Goal: Task Accomplishment & Management: Complete application form

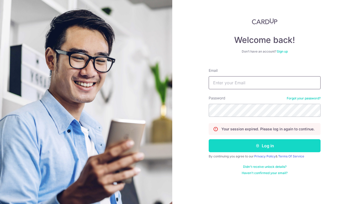
type input "jiaxin@grainsandco.sg"
click at [268, 144] on button "Log in" at bounding box center [264, 145] width 112 height 13
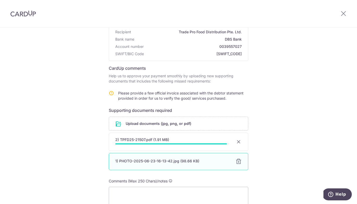
scroll to position [113, 0]
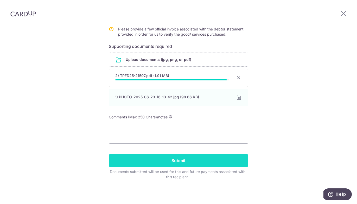
click at [170, 161] on input "Submit" at bounding box center [178, 160] width 139 height 13
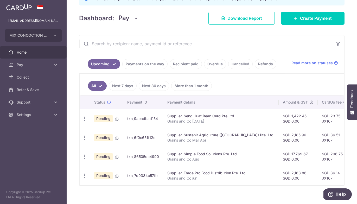
scroll to position [83, 0]
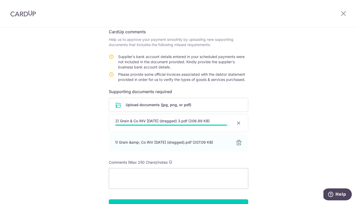
scroll to position [95, 0]
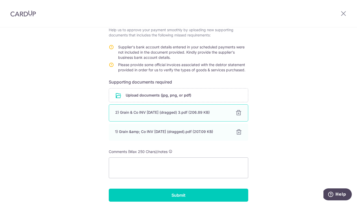
click at [239, 113] on div at bounding box center [238, 113] width 6 height 6
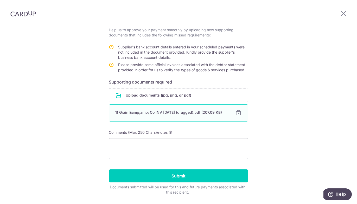
click at [239, 114] on div at bounding box center [238, 113] width 6 height 6
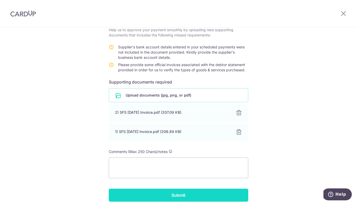
click at [168, 198] on input "Submit" at bounding box center [178, 194] width 139 height 13
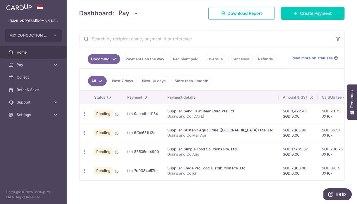
scroll to position [89, 0]
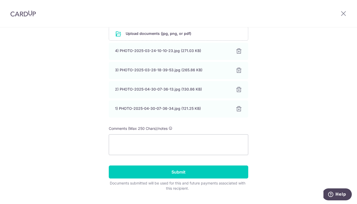
scroll to position [168, 0]
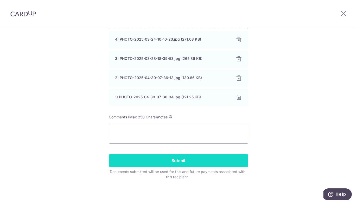
click at [220, 159] on input "Submit" at bounding box center [178, 160] width 139 height 13
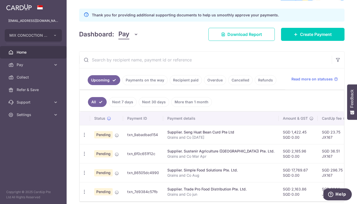
scroll to position [78, 0]
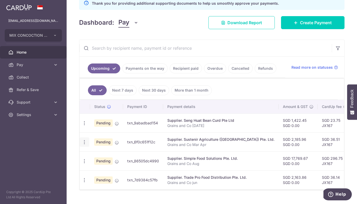
click at [83, 142] on icon "button" at bounding box center [84, 141] width 5 height 5
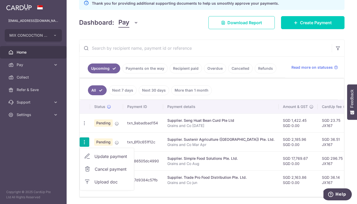
click at [116, 182] on span "Upload doc" at bounding box center [111, 182] width 35 height 6
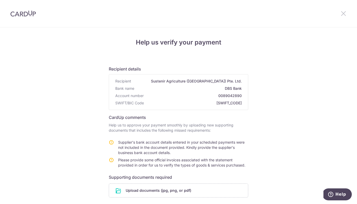
click at [345, 12] on icon at bounding box center [343, 13] width 6 height 6
click at [344, 14] on icon at bounding box center [343, 13] width 6 height 6
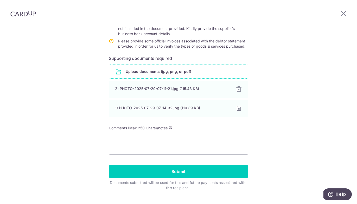
scroll to position [123, 0]
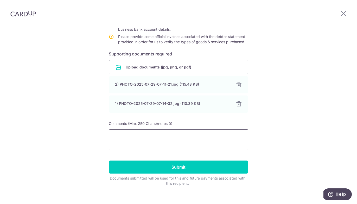
click at [174, 141] on textarea at bounding box center [178, 139] width 139 height 21
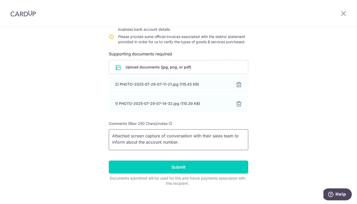
click at [146, 141] on textarea "Attached screen capture of conversation with their sales team to inform about t…" at bounding box center [178, 139] width 139 height 21
click at [202, 138] on textarea "Attached screen capture of conversation with their sales team to inform about t…" at bounding box center [178, 139] width 139 height 21
click at [202, 143] on textarea "Attached screen capture of conversation with their sales team to inform about t…" at bounding box center [178, 139] width 139 height 21
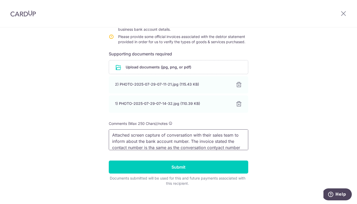
scroll to position [7, 0]
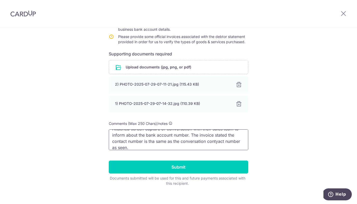
click at [219, 141] on textarea "Attached screen capture of conversation with their sales team to inform about t…" at bounding box center [178, 139] width 139 height 21
click at [209, 147] on textarea "Attached screen capture of conversation with their sales team to inform about t…" at bounding box center [178, 139] width 139 height 21
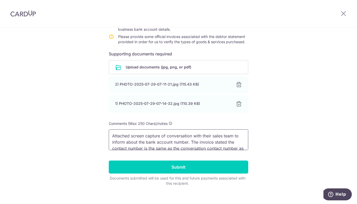
click at [188, 141] on textarea "Attached screen capture of conversation with their sales team to inform about t…" at bounding box center [178, 139] width 139 height 21
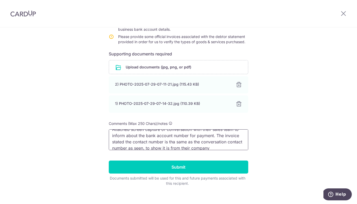
scroll to position [11, 0]
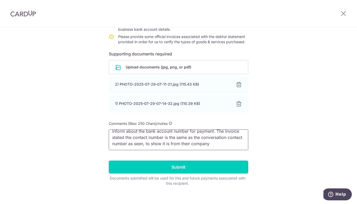
click at [126, 136] on textarea "Attached screen capture of conversation with their sales team to inform about t…" at bounding box center [178, 139] width 139 height 21
click at [175, 135] on textarea "Attached screen capture of conversation with their sales team to inform about t…" at bounding box center [178, 139] width 139 height 21
drag, startPoint x: 178, startPoint y: 144, endPoint x: 170, endPoint y: 142, distance: 8.0
click at [170, 142] on textarea "Attached screen capture of conversation with their sales team to inform about t…" at bounding box center [178, 139] width 139 height 21
click at [205, 143] on textarea "Attached screen capture of conversation with their sales team to inform about t…" at bounding box center [178, 139] width 139 height 21
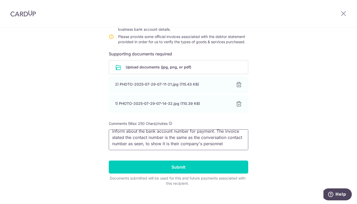
type textarea "Attached screen capture of conversation with their sales team to inform about t…"
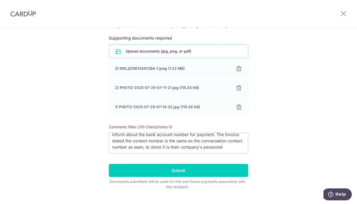
scroll to position [149, 0]
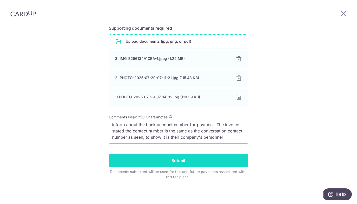
click at [150, 159] on input "Submit" at bounding box center [178, 160] width 139 height 13
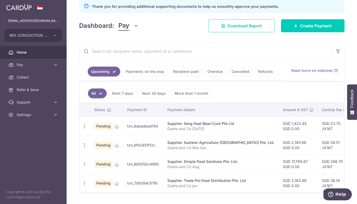
scroll to position [77, 0]
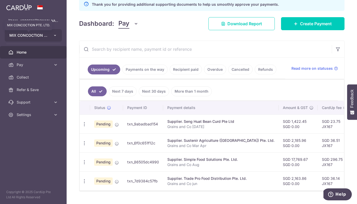
click at [28, 37] on span "MIX CONCOCTION PTE. LTD." at bounding box center [28, 35] width 38 height 5
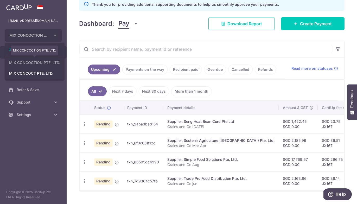
click at [31, 64] on link "MIX CONCOCTION PTE. LTD." at bounding box center [34, 62] width 59 height 9
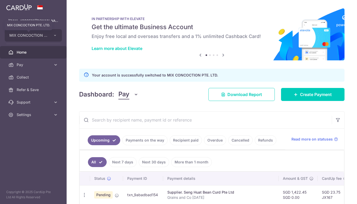
scroll to position [0, 0]
click at [44, 36] on span "MIX CONCOCTION PTE. LTD." at bounding box center [28, 35] width 38 height 5
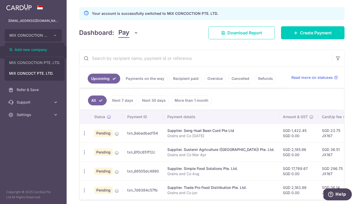
scroll to position [82, 0]
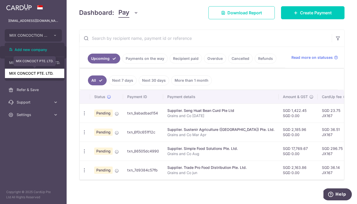
click at [44, 76] on link "MIX CONCOCT PTE. LTD." at bounding box center [34, 73] width 59 height 9
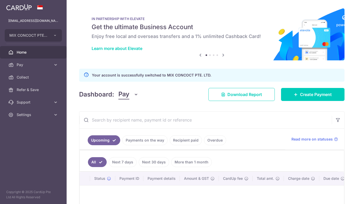
scroll to position [61, 0]
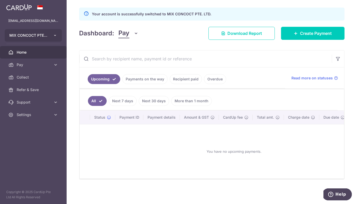
click at [47, 35] on span "MIX CONCOCT PTE. LTD." at bounding box center [28, 35] width 38 height 5
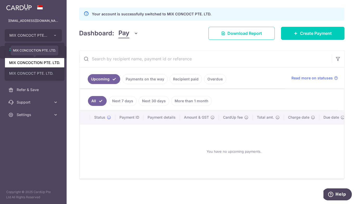
click at [45, 59] on link "MIX CONCOCTION PTE. LTD." at bounding box center [34, 62] width 59 height 9
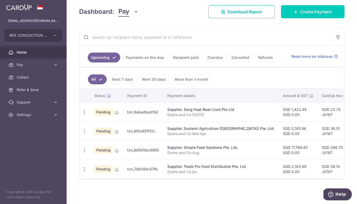
scroll to position [0, 0]
